Goal: Task Accomplishment & Management: Complete application form

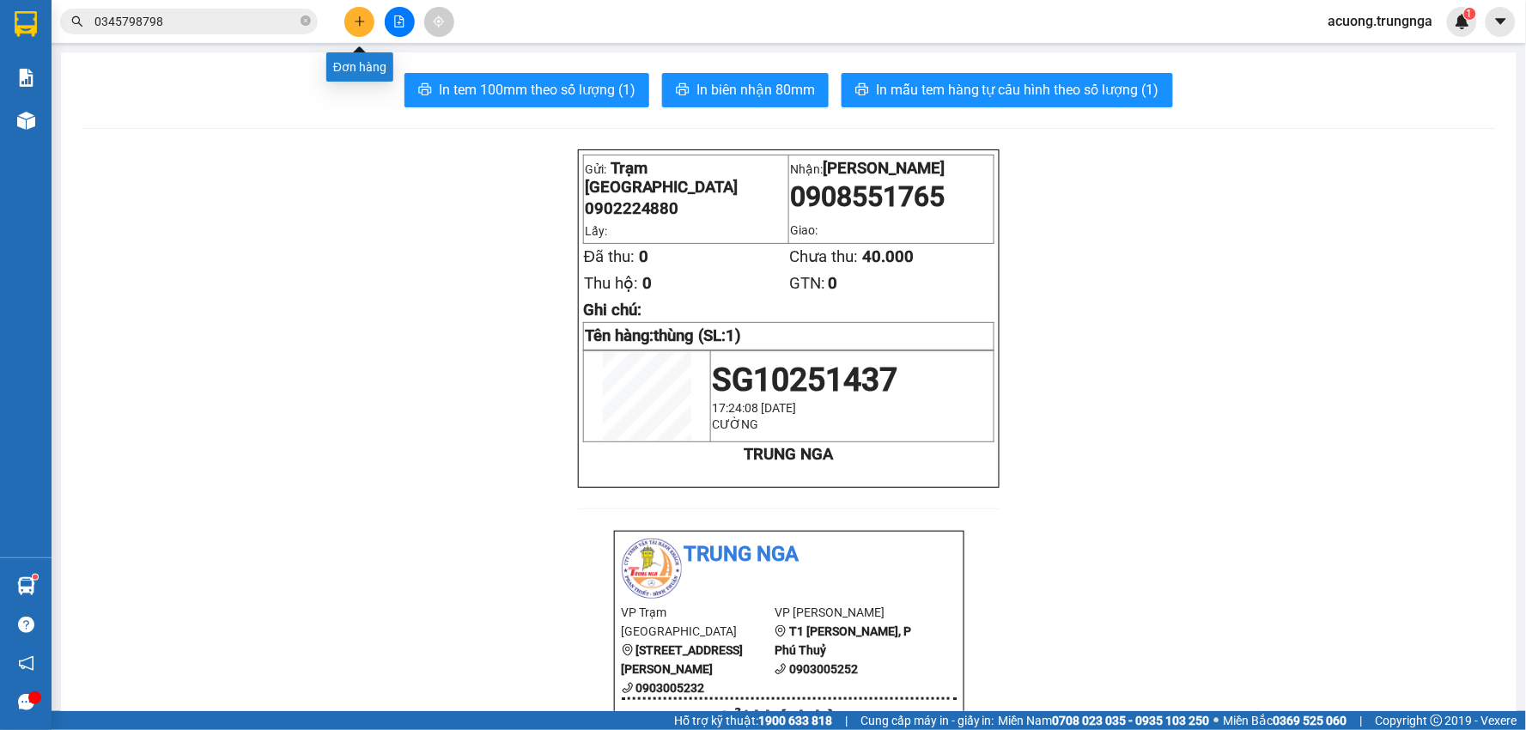
click at [352, 19] on button at bounding box center [359, 22] width 30 height 30
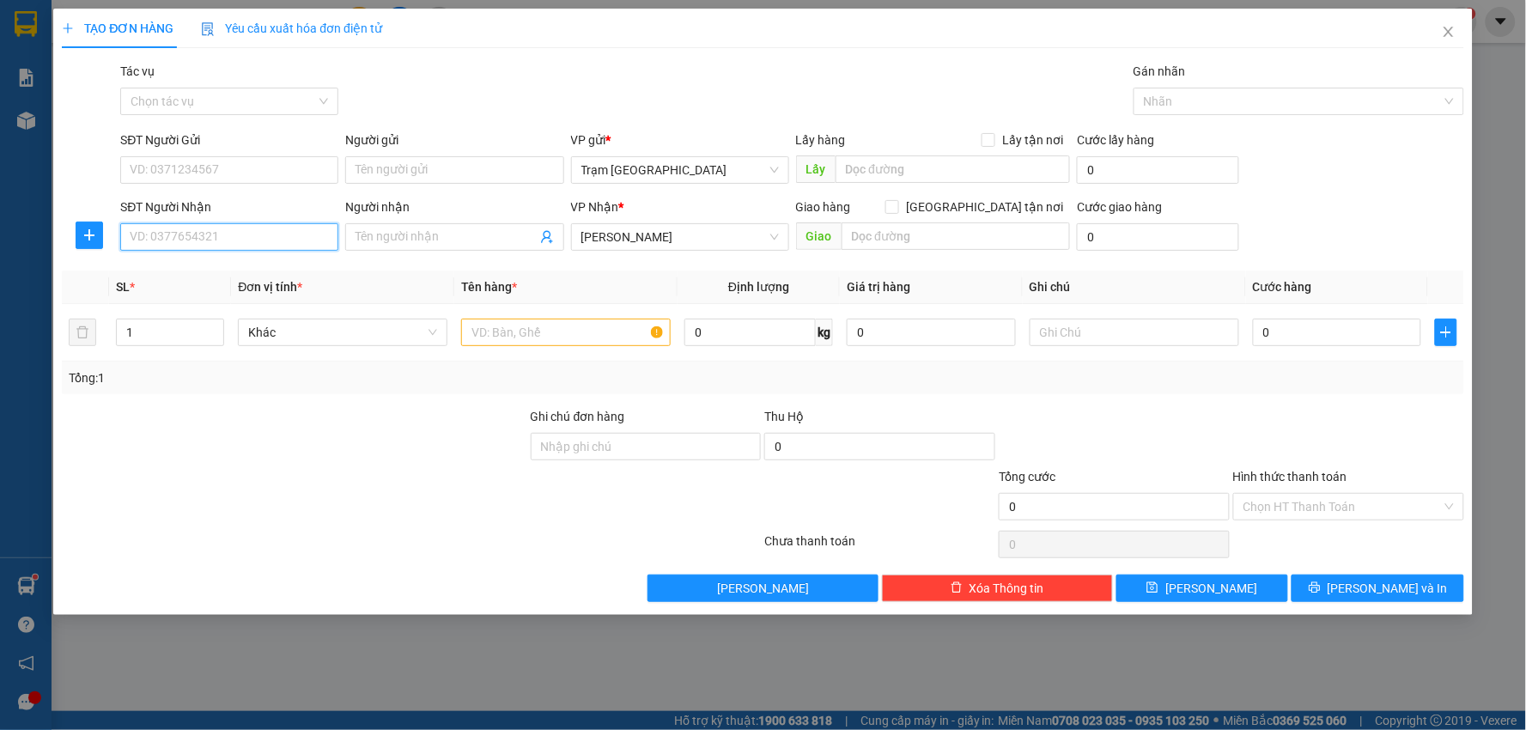
click at [272, 238] on input "SĐT Người Nhận" at bounding box center [229, 236] width 218 height 27
type input "0975673733"
click at [266, 271] on div "0975673733 - [PERSON_NAME][GEOGRAPHIC_DATA]" at bounding box center [273, 271] width 285 height 19
type input "Chí Thuận Garage"
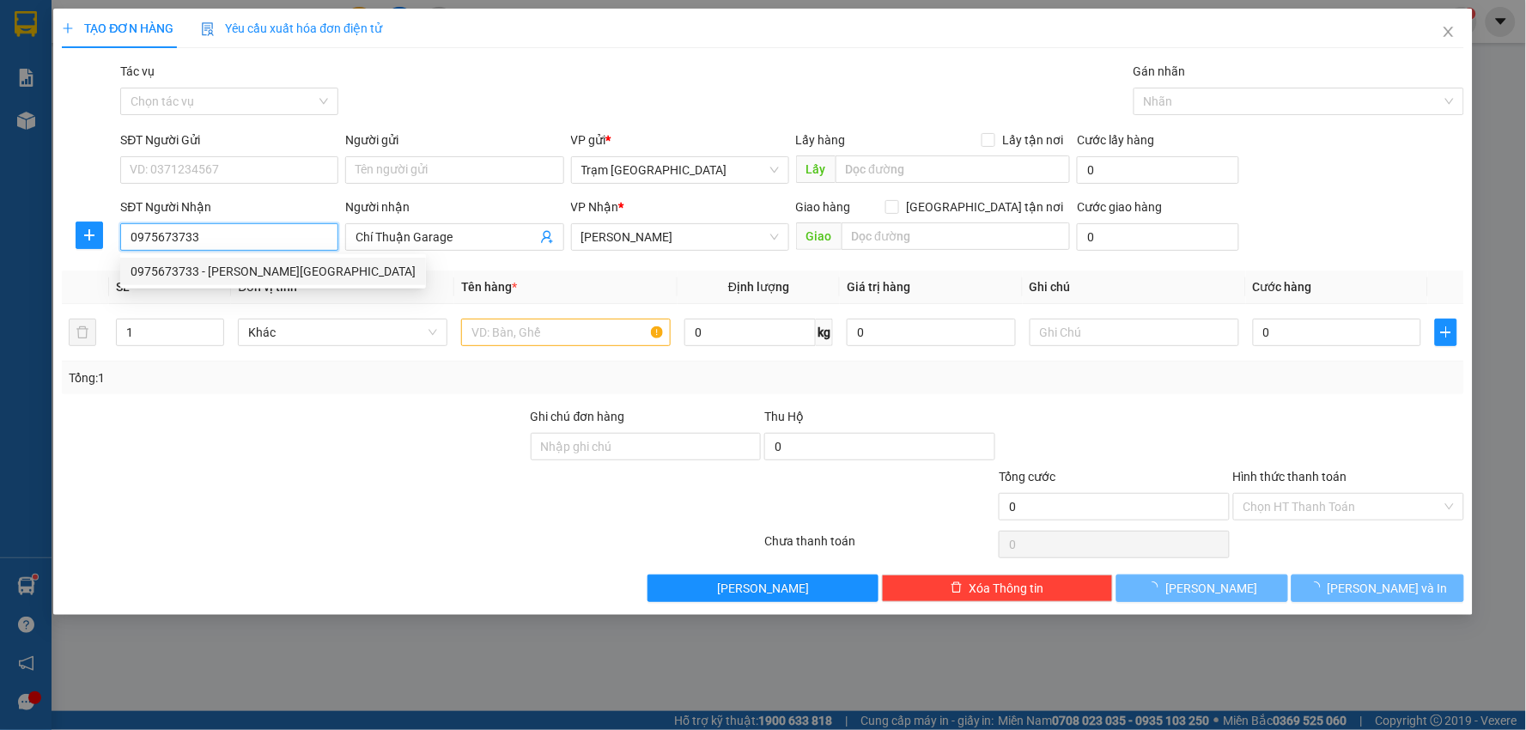
type input "50.000"
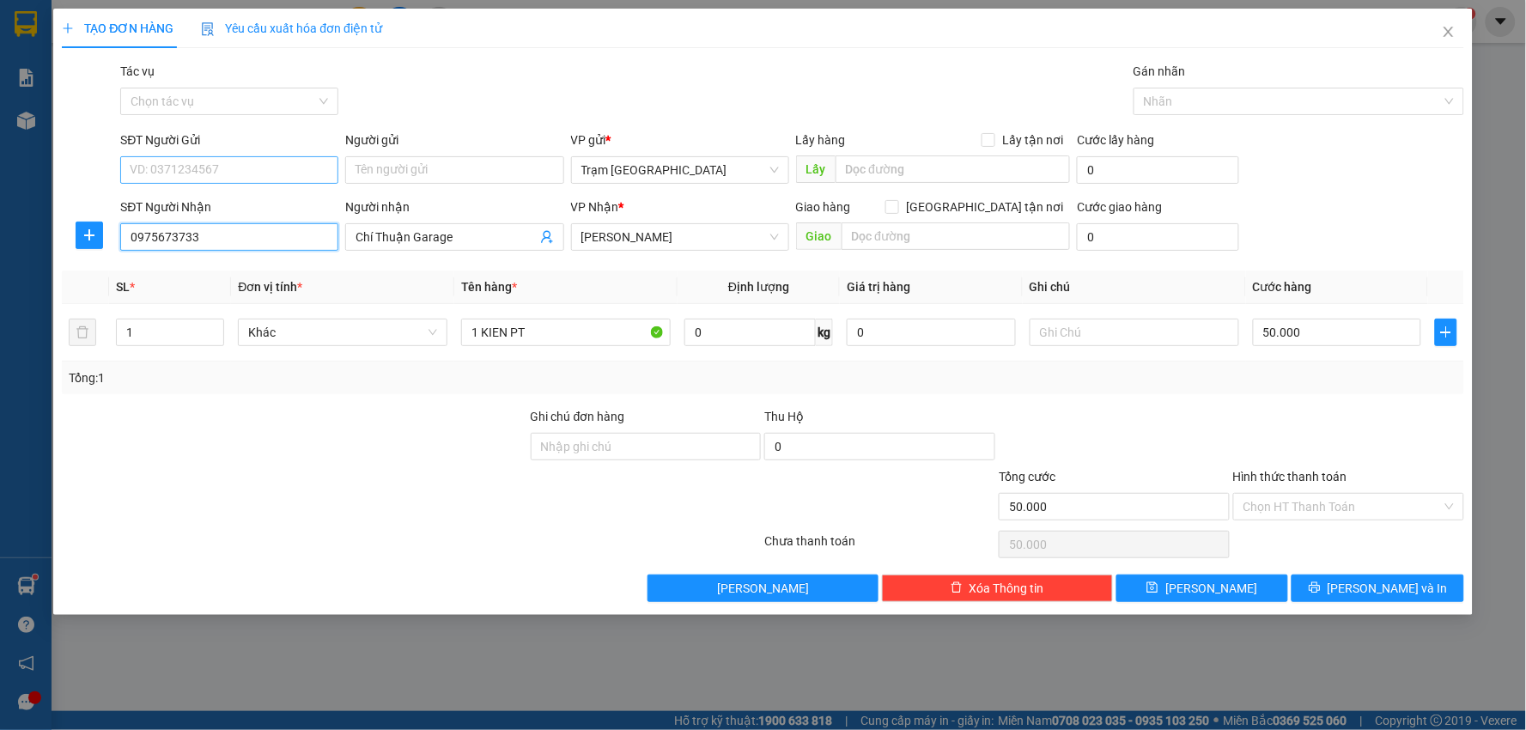
type input "0975673733"
click at [280, 170] on input "SĐT Người Gửi" at bounding box center [229, 169] width 218 height 27
click at [249, 203] on div "0919566504" at bounding box center [229, 204] width 197 height 19
type input "0919566504"
type input "30.000"
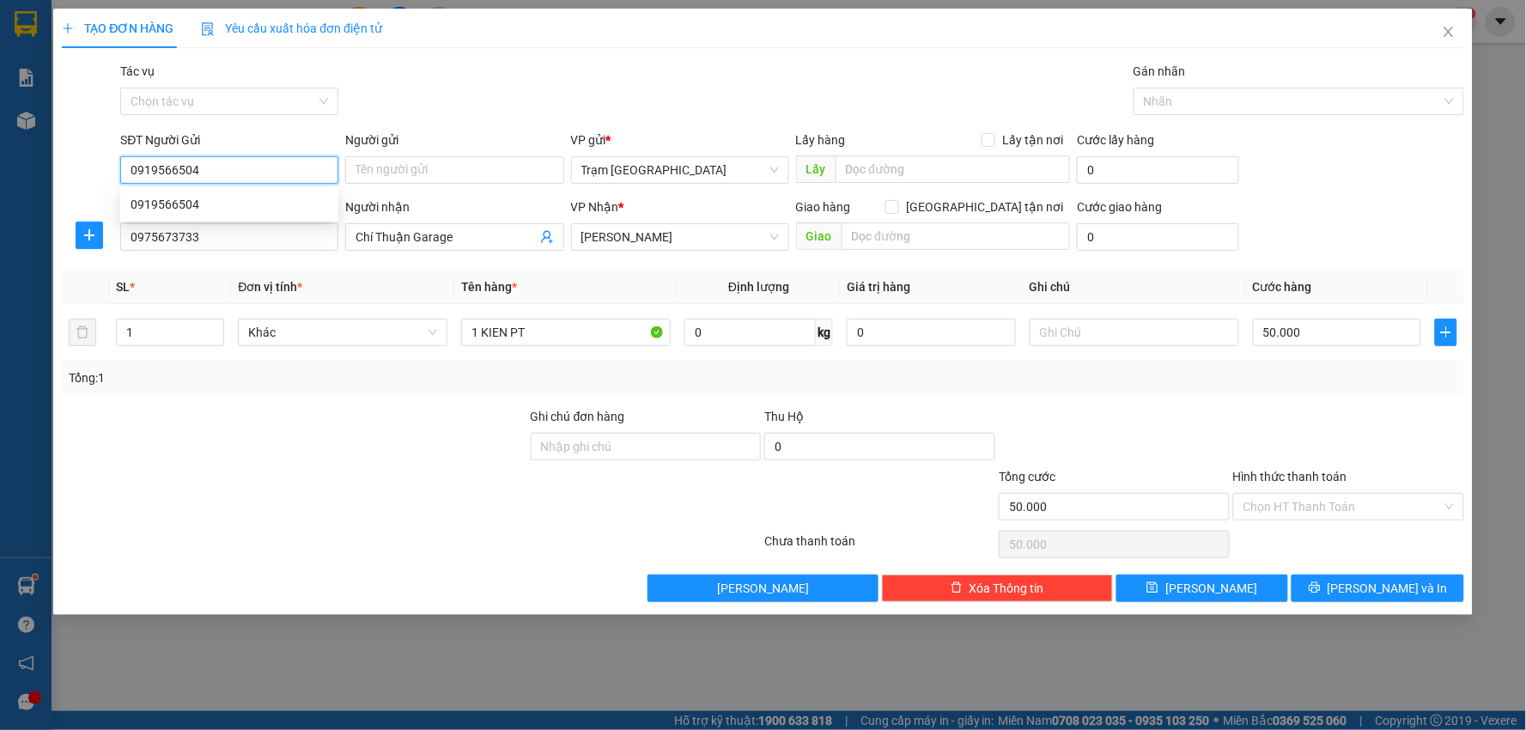
type input "30.000"
type input "0919566504"
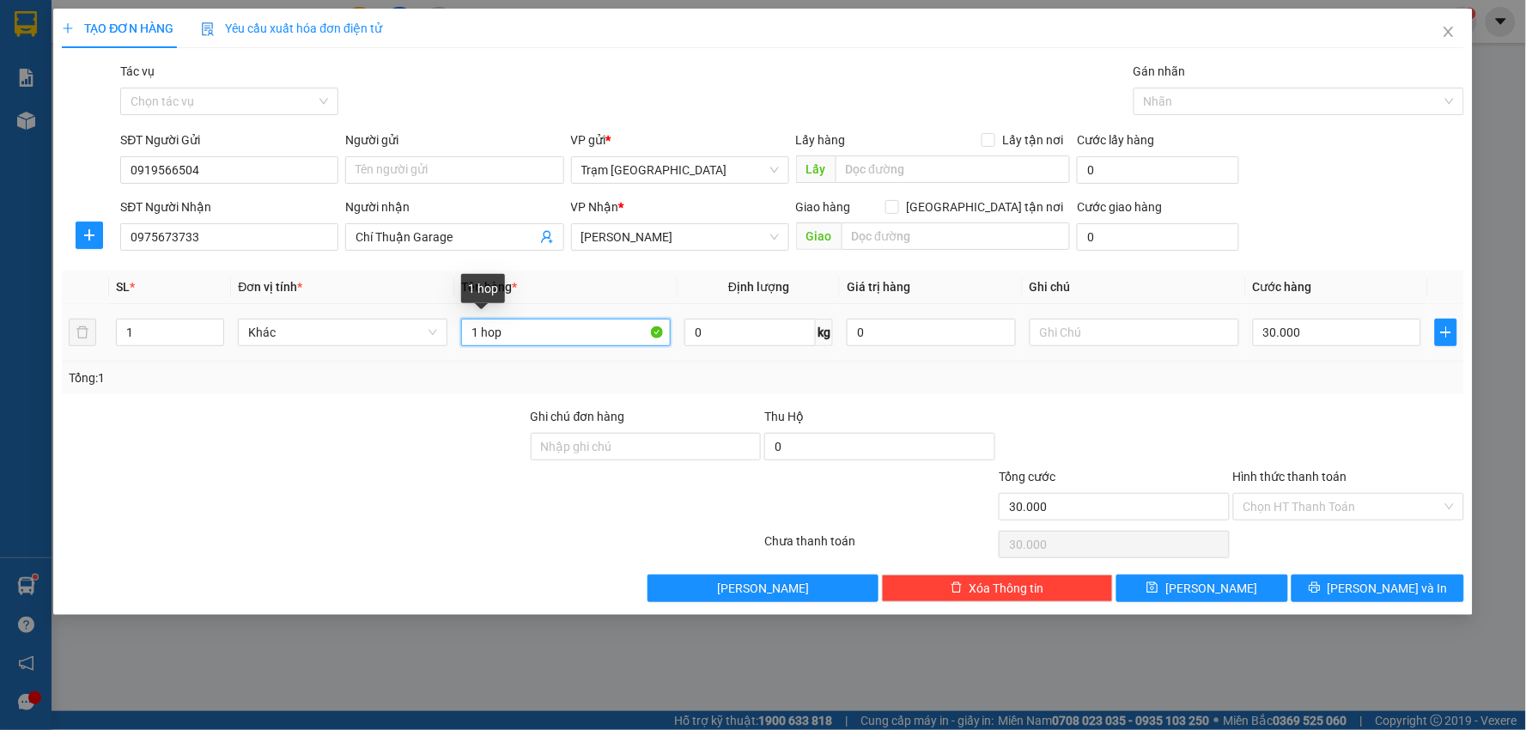
drag, startPoint x: 564, startPoint y: 325, endPoint x: 189, endPoint y: 310, distance: 375.5
click at [183, 331] on tr "1 Khác 1 hop 0 kg 0 30.000" at bounding box center [763, 333] width 1402 height 58
type input "thùng"
type input "3"
type input "0"
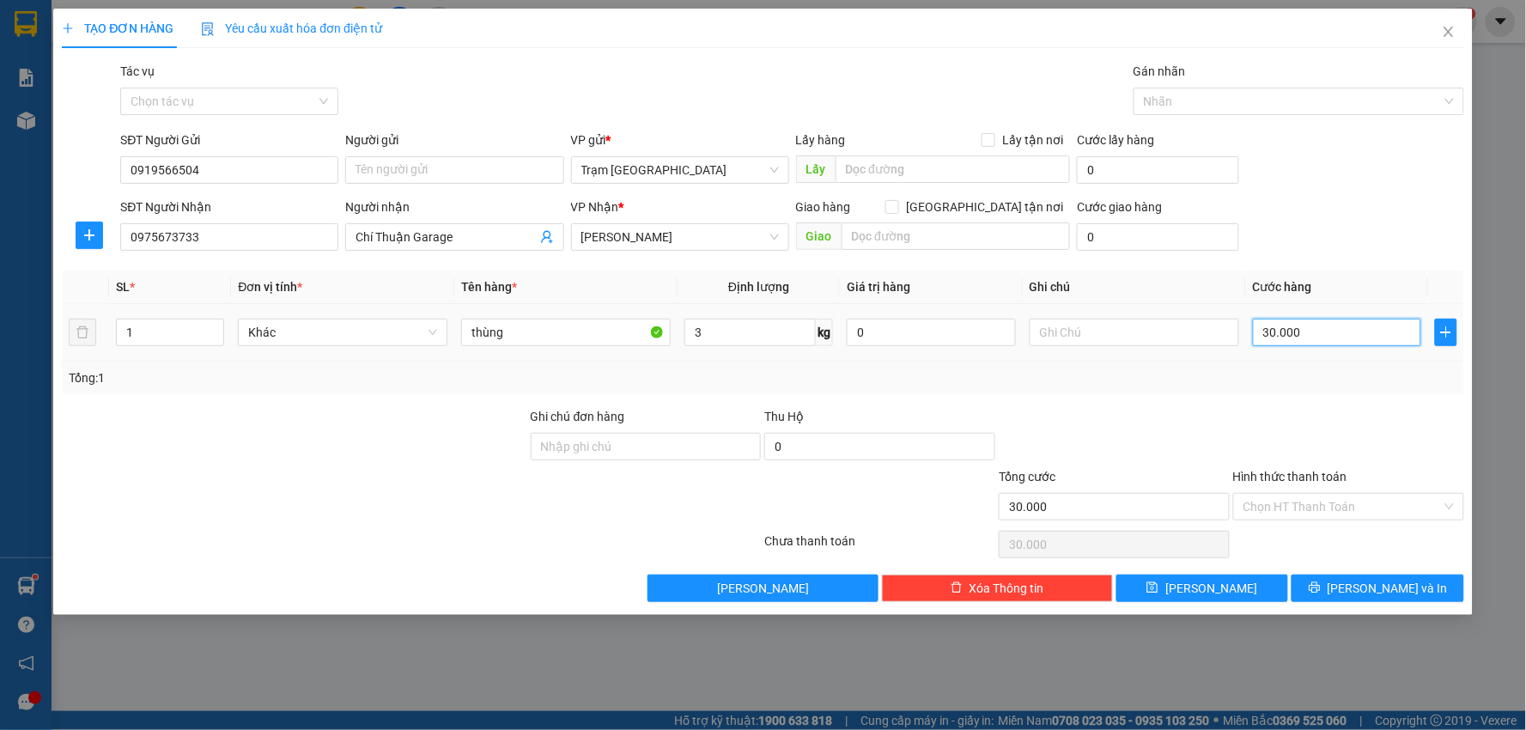
type input "0"
type input "4"
type input "004"
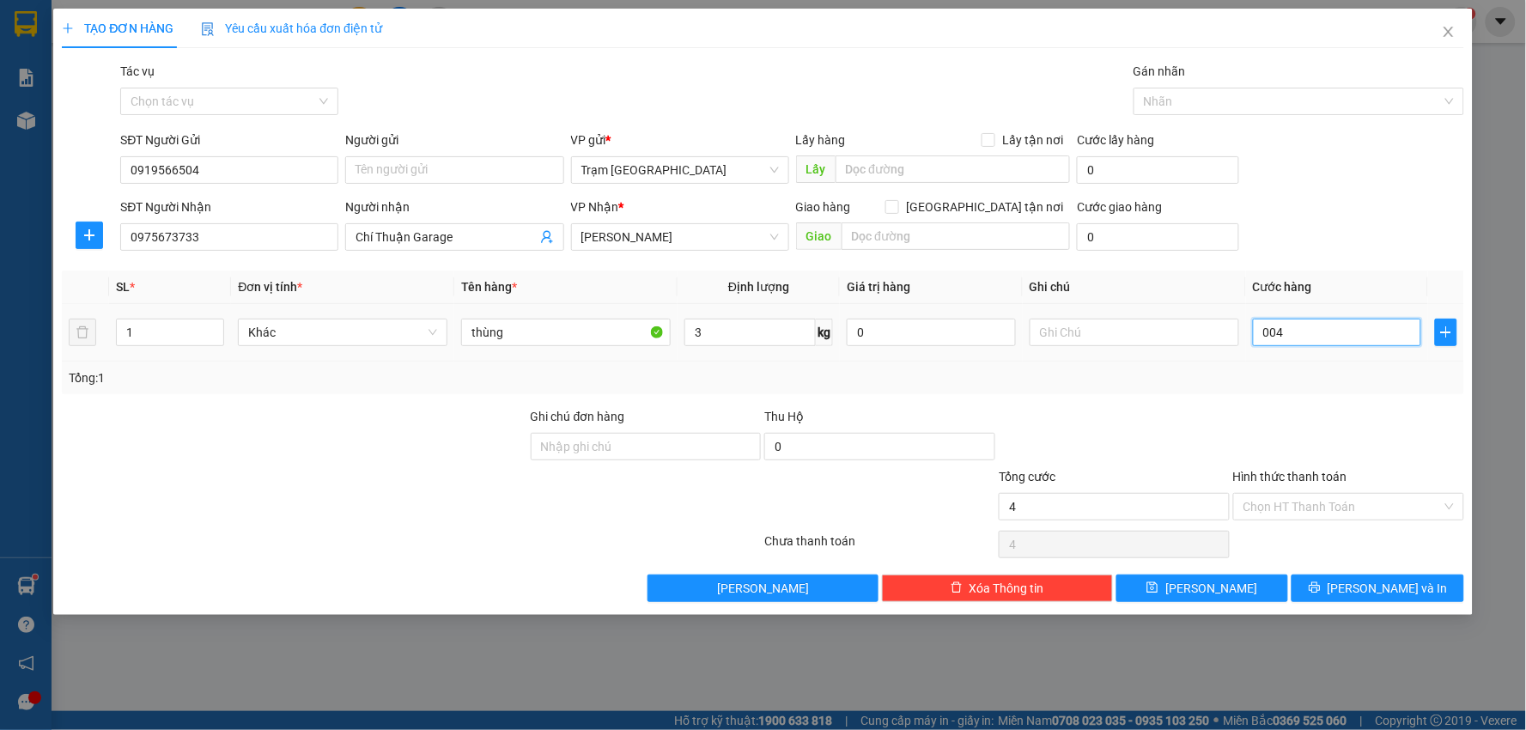
type input "40"
type input "0.040"
type input "40.000"
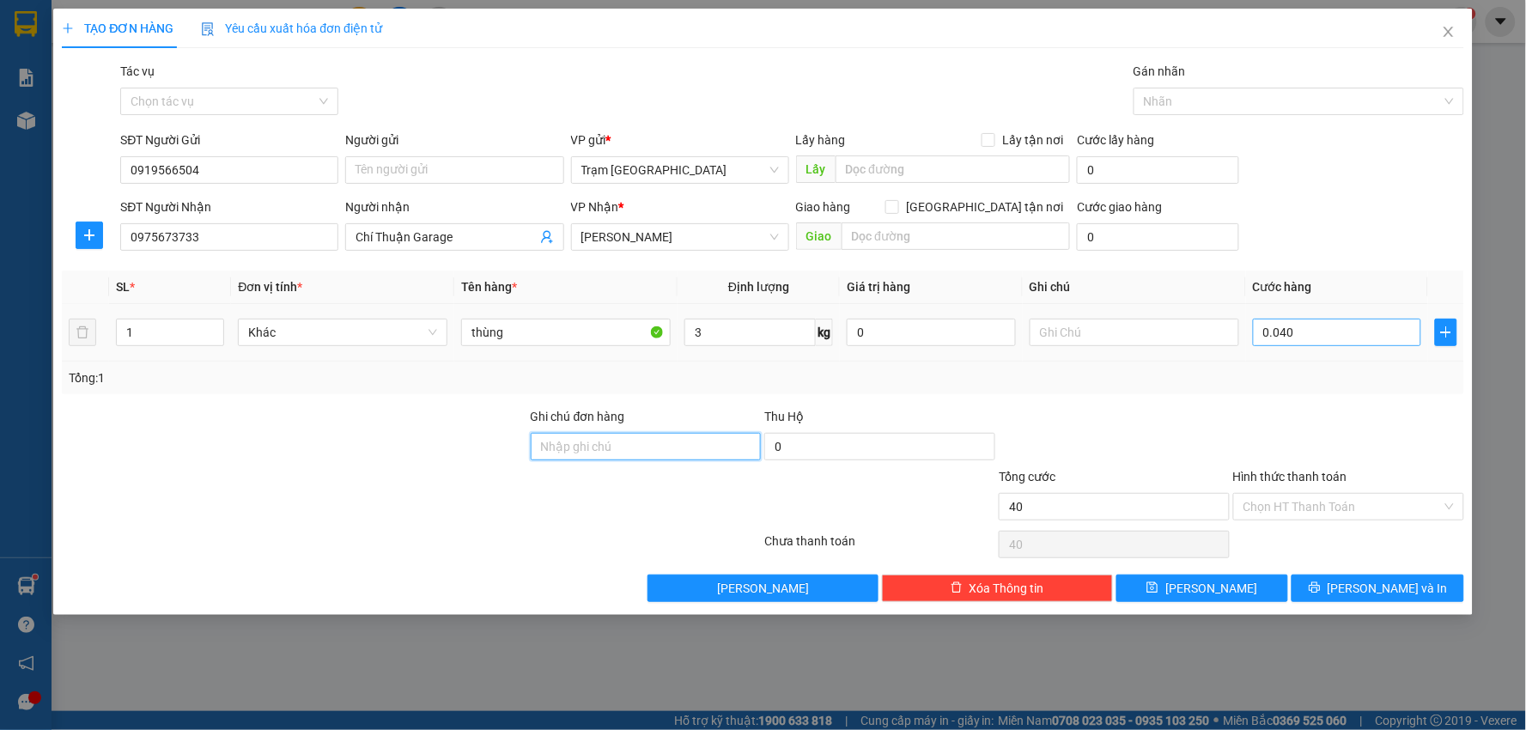
type input "40.000"
click at [1359, 589] on button "[PERSON_NAME] và In" at bounding box center [1377, 587] width 173 height 27
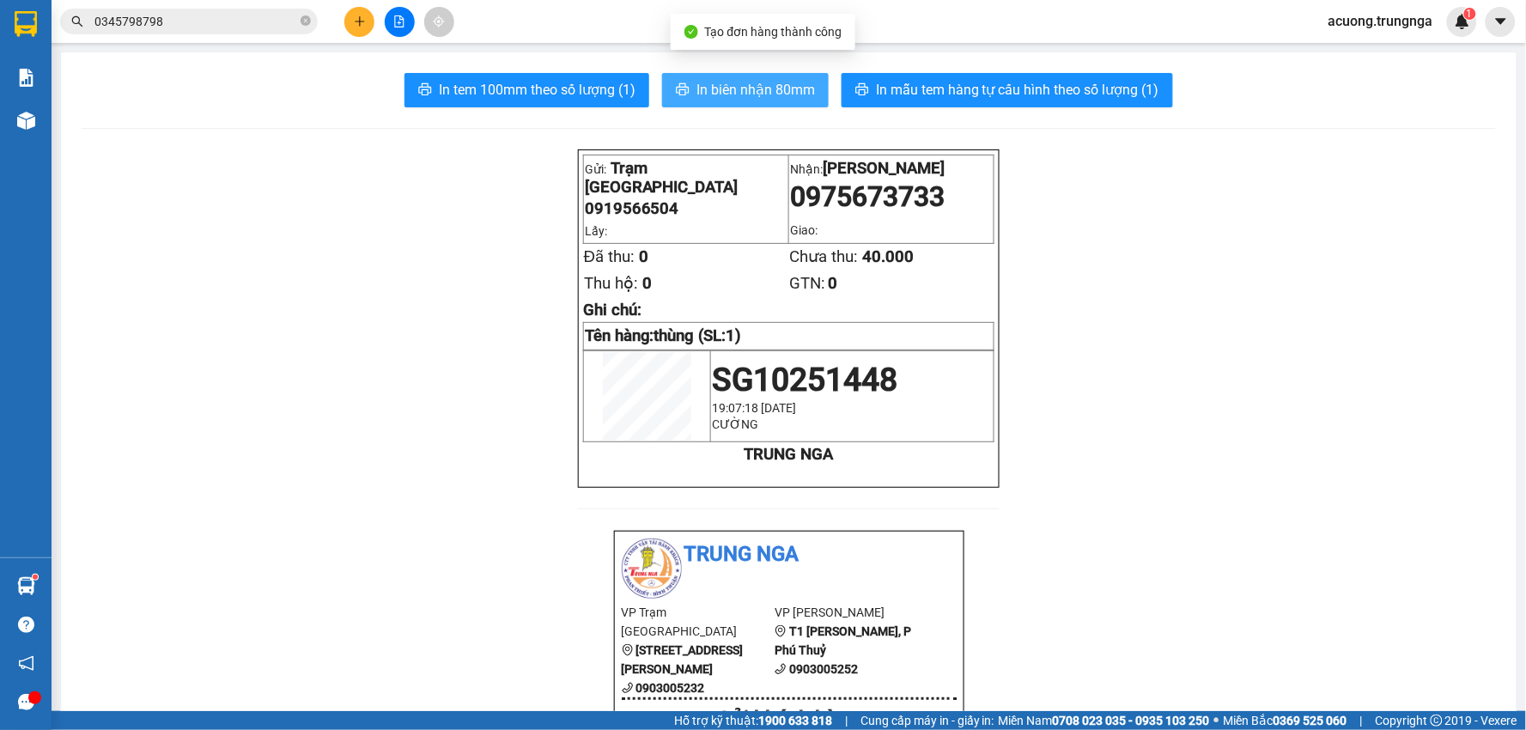
click at [759, 76] on button "In biên nhận 80mm" at bounding box center [745, 90] width 167 height 34
drag, startPoint x: 1175, startPoint y: 347, endPoint x: 678, endPoint y: 15, distance: 596.8
